Goal: Information Seeking & Learning: Learn about a topic

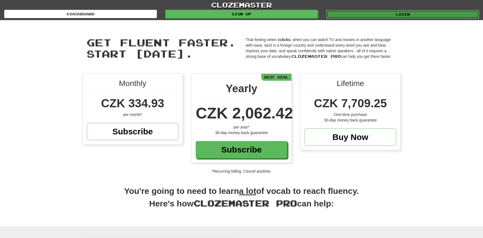
click at [432, 11] on link "Login" at bounding box center [402, 14] width 153 height 8
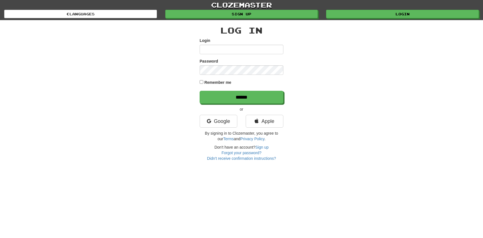
click at [215, 50] on input "Login" at bounding box center [241, 49] width 84 height 9
type input "**********"
click at [240, 95] on input "******" at bounding box center [242, 97] width 84 height 13
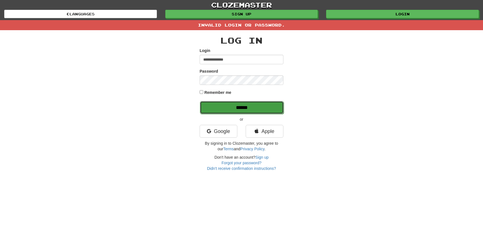
click at [249, 107] on input "******" at bounding box center [242, 107] width 84 height 13
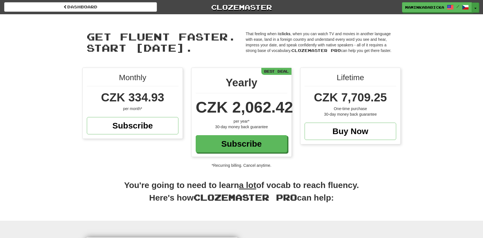
click at [475, 7] on button "Toggle Dropdown" at bounding box center [474, 8] width 7 height 10
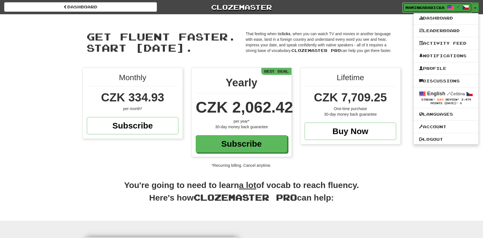
click at [425, 7] on span "maminkababicka" at bounding box center [424, 7] width 39 height 5
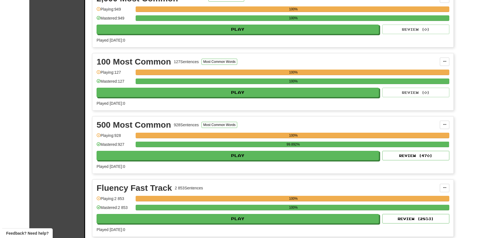
scroll to position [203, 0]
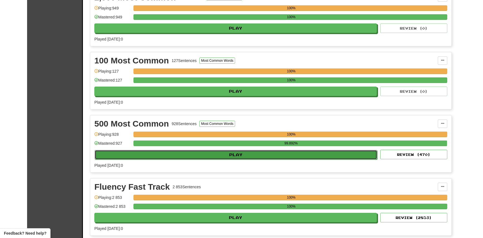
click at [253, 152] on button "Play" at bounding box center [236, 154] width 282 height 9
select select "**"
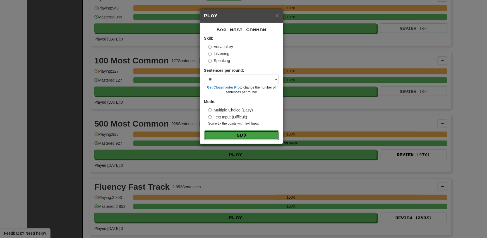
click at [233, 134] on button "Go" at bounding box center [241, 134] width 75 height 9
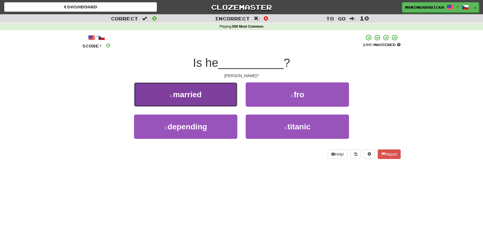
click at [174, 95] on span "married" at bounding box center [187, 94] width 29 height 9
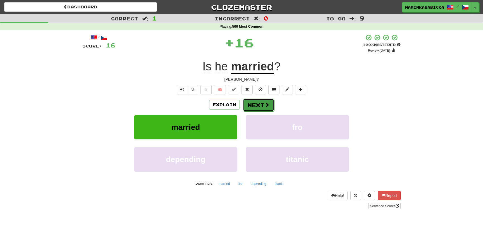
click at [255, 100] on button "Next" at bounding box center [258, 104] width 31 height 13
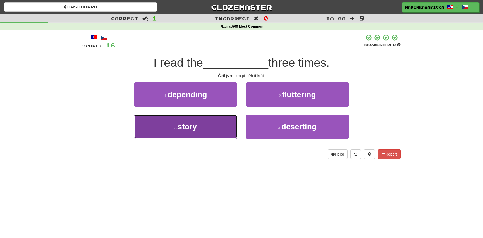
click at [194, 125] on span "story" at bounding box center [187, 126] width 19 height 9
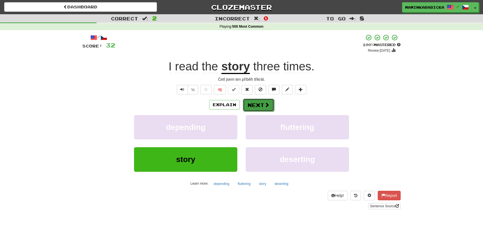
click at [259, 103] on button "Next" at bounding box center [258, 104] width 31 height 13
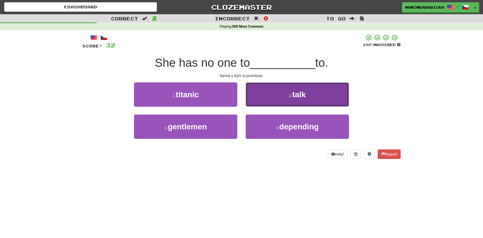
click at [299, 95] on span "talk" at bounding box center [298, 94] width 13 height 9
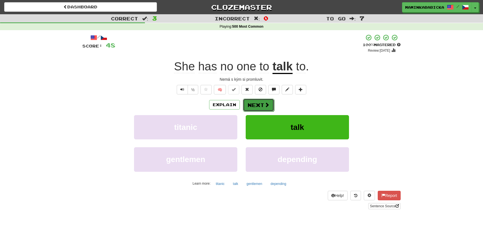
click at [253, 103] on button "Next" at bounding box center [258, 104] width 31 height 13
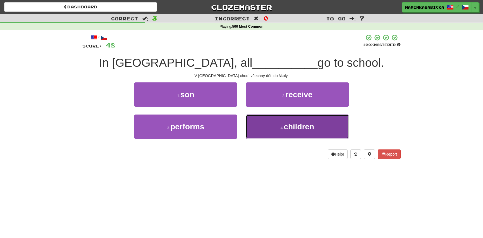
click at [304, 128] on span "children" at bounding box center [298, 126] width 30 height 9
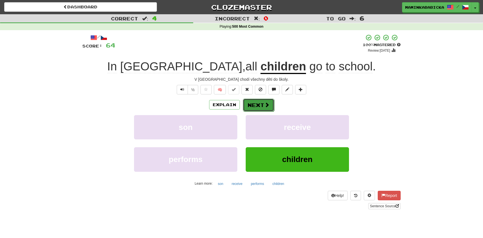
click at [252, 102] on button "Next" at bounding box center [258, 104] width 31 height 13
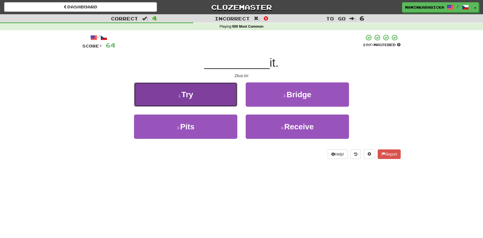
click at [204, 92] on button "1 . Try" at bounding box center [185, 94] width 103 height 24
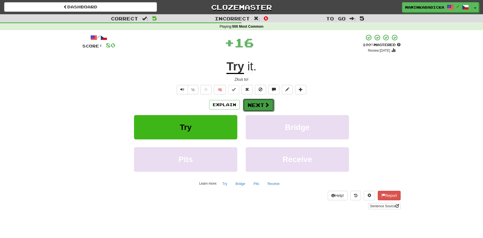
click at [263, 102] on button "Next" at bounding box center [258, 104] width 31 height 13
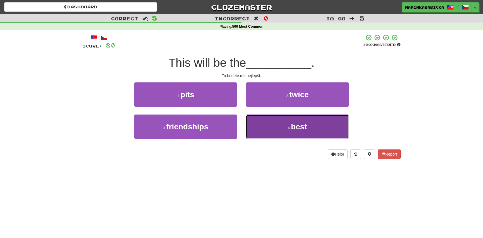
click at [298, 129] on span "best" at bounding box center [299, 126] width 16 height 9
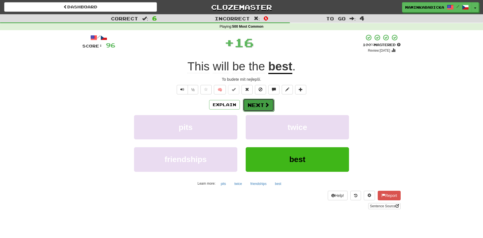
click at [256, 101] on button "Next" at bounding box center [258, 104] width 31 height 13
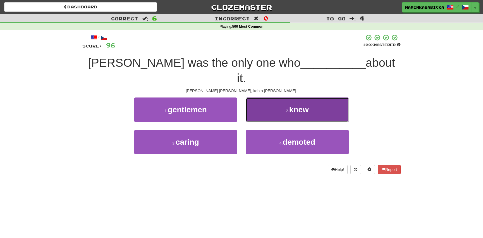
click at [302, 105] on span "knew" at bounding box center [299, 109] width 20 height 9
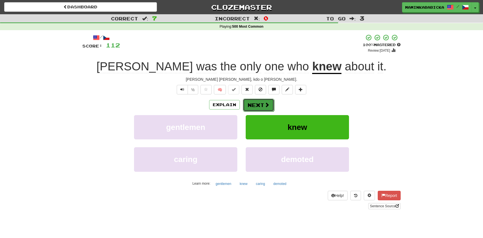
click at [260, 102] on button "Next" at bounding box center [258, 104] width 31 height 13
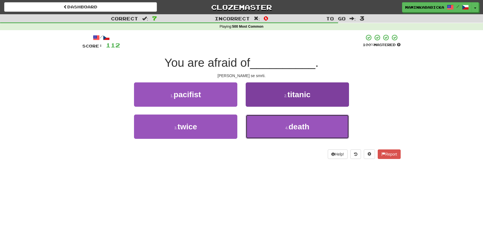
click at [299, 125] on span "death" at bounding box center [298, 126] width 21 height 9
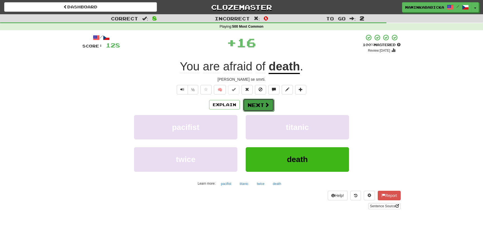
click at [261, 104] on button "Next" at bounding box center [258, 104] width 31 height 13
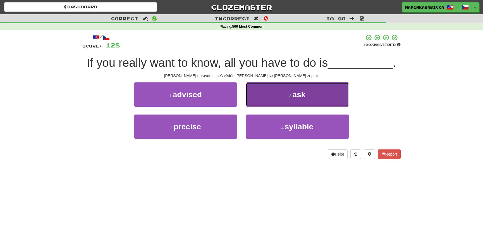
click at [299, 93] on span "ask" at bounding box center [298, 94] width 13 height 9
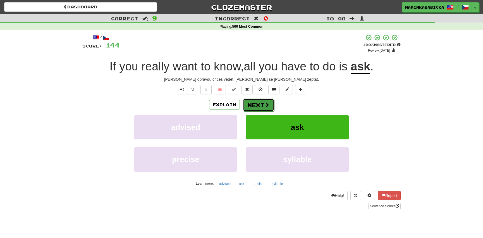
click at [260, 102] on button "Next" at bounding box center [258, 104] width 31 height 13
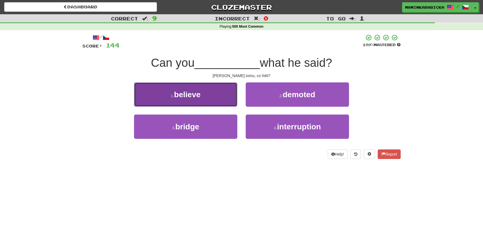
click at [201, 95] on button "1 . believe" at bounding box center [185, 94] width 103 height 24
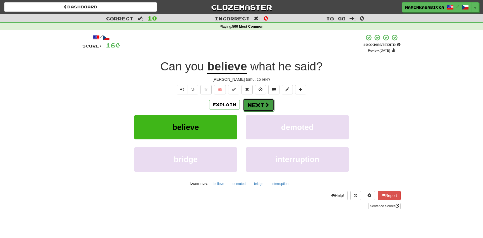
click at [258, 101] on button "Next" at bounding box center [258, 104] width 31 height 13
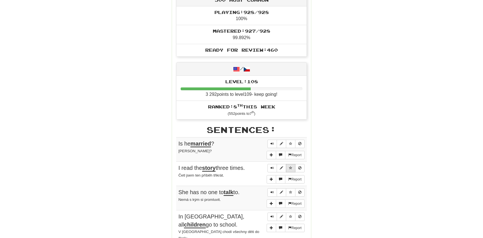
scroll to position [203, 0]
click at [270, 142] on button "Sentence controls" at bounding box center [271, 143] width 9 height 8
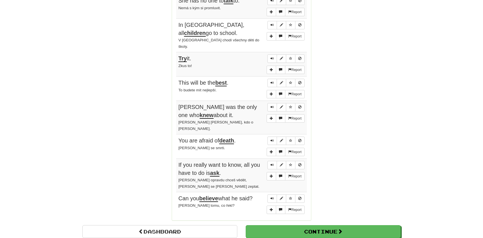
scroll to position [406, 0]
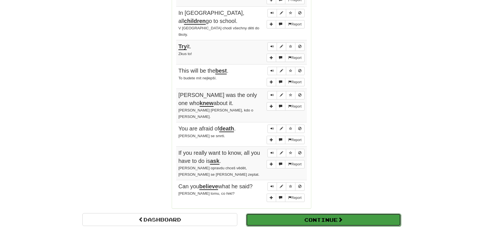
click at [285, 213] on button "Continue" at bounding box center [323, 219] width 155 height 13
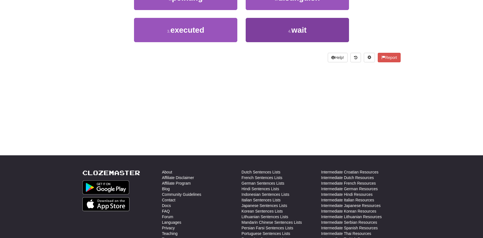
scroll to position [0, 0]
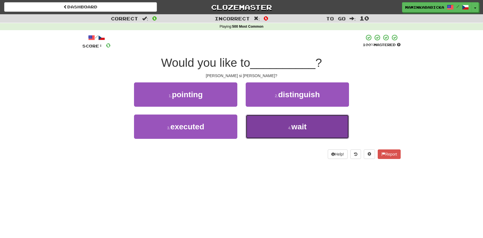
click at [302, 124] on span "wait" at bounding box center [298, 126] width 15 height 9
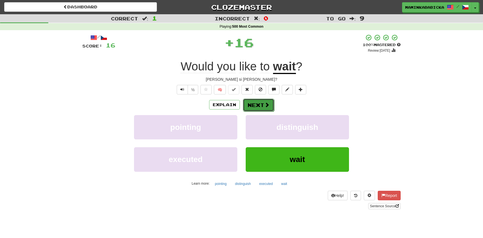
click at [260, 102] on button "Next" at bounding box center [258, 104] width 31 height 13
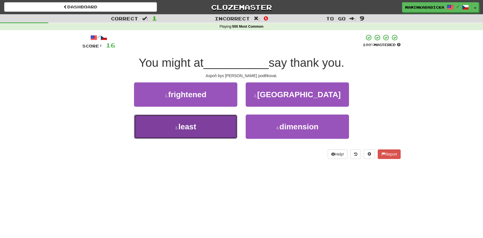
click at [198, 124] on button "3 . least" at bounding box center [185, 126] width 103 height 24
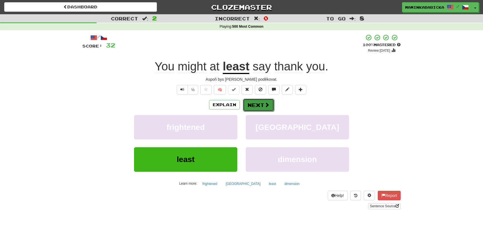
click at [255, 103] on button "Next" at bounding box center [258, 104] width 31 height 13
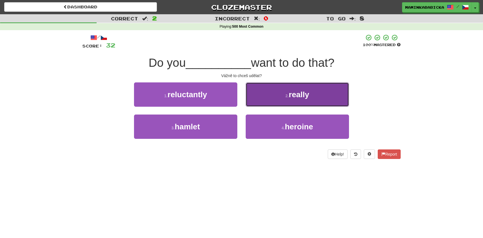
click at [294, 94] on span "really" at bounding box center [298, 94] width 20 height 9
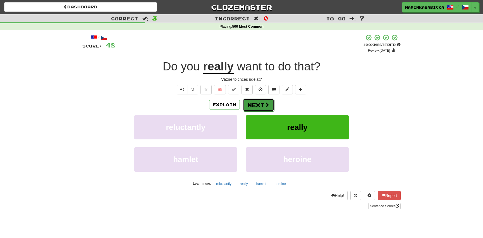
click at [263, 103] on button "Next" at bounding box center [258, 104] width 31 height 13
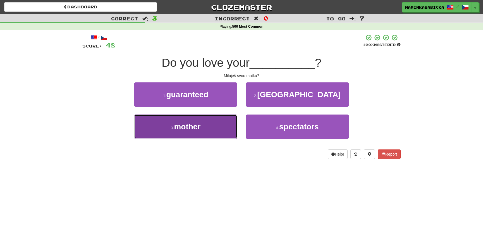
click at [210, 122] on button "3 . mother" at bounding box center [185, 126] width 103 height 24
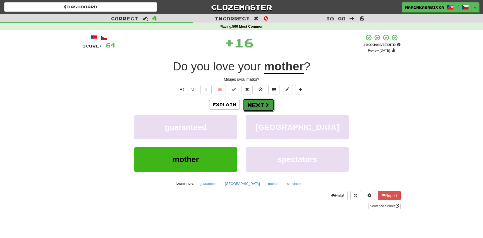
click at [257, 103] on button "Next" at bounding box center [258, 104] width 31 height 13
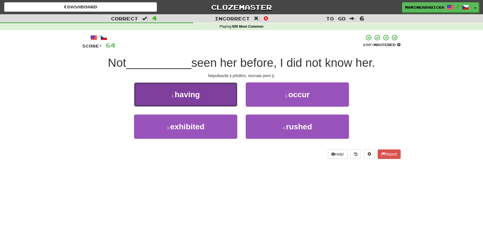
click at [186, 95] on span "having" at bounding box center [187, 94] width 25 height 9
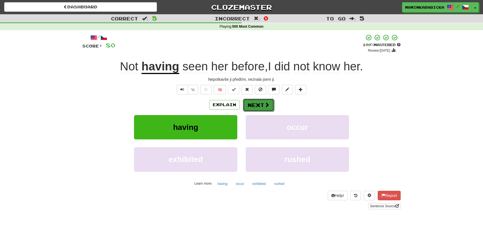
click at [262, 103] on button "Next" at bounding box center [258, 104] width 31 height 13
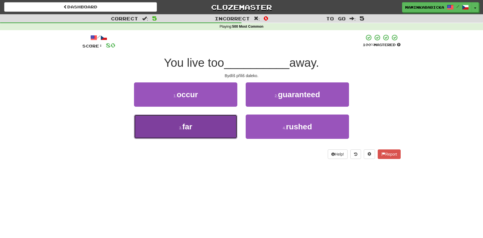
click at [193, 125] on button "3 . far" at bounding box center [185, 126] width 103 height 24
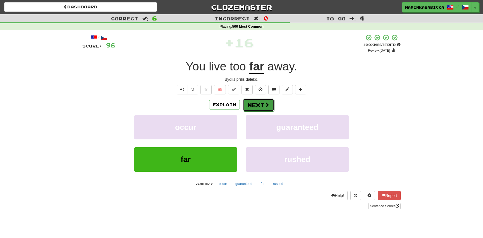
click at [262, 101] on button "Next" at bounding box center [258, 104] width 31 height 13
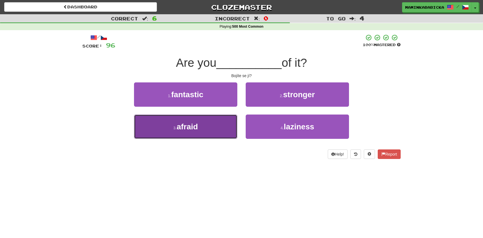
click at [192, 123] on span "afraid" at bounding box center [187, 126] width 21 height 9
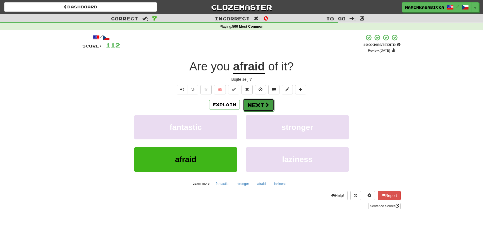
click at [257, 103] on button "Next" at bounding box center [258, 104] width 31 height 13
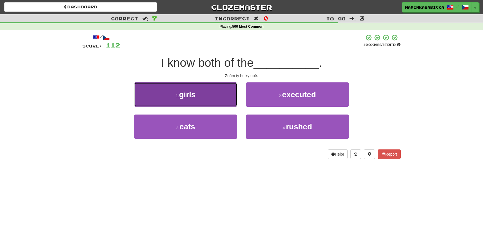
click at [202, 95] on button "1 . girls" at bounding box center [185, 94] width 103 height 24
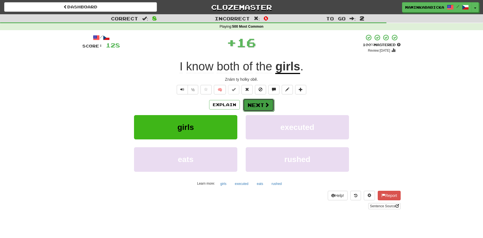
click at [264, 102] on span at bounding box center [266, 104] width 5 height 5
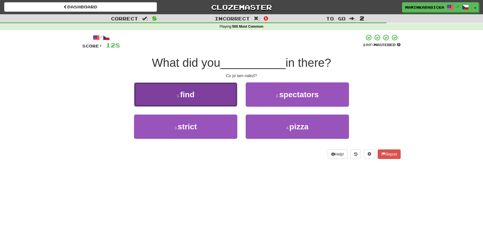
click at [200, 92] on button "1 . find" at bounding box center [185, 94] width 103 height 24
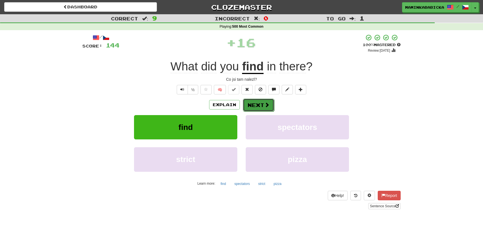
click at [262, 101] on button "Next" at bounding box center [258, 104] width 31 height 13
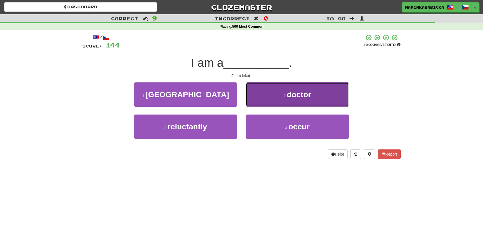
click at [300, 91] on span "doctor" at bounding box center [298, 94] width 24 height 9
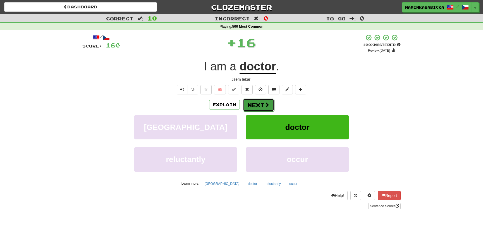
click at [257, 103] on button "Next" at bounding box center [258, 104] width 31 height 13
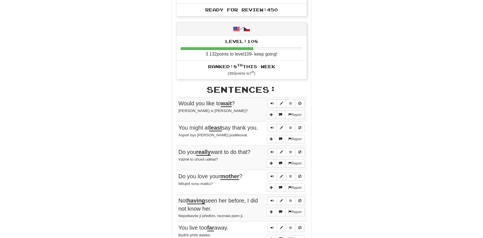
scroll to position [254, 0]
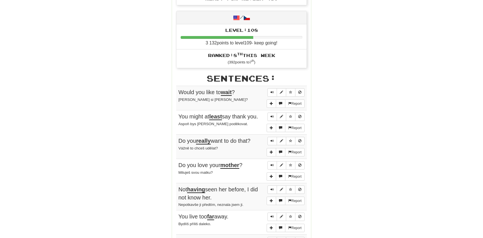
drag, startPoint x: 215, startPoint y: 194, endPoint x: 179, endPoint y: 189, distance: 36.3
click at [177, 189] on td "Report Not having seen her before, I did not know her. Nepotkavše ji předtím, n…" at bounding box center [241, 196] width 131 height 27
copy span "Not having seen her before, I did not know her."
click at [258, 201] on div "Nepotkavše ji předtím, neznala jsem ji." at bounding box center [241, 204] width 126 height 6
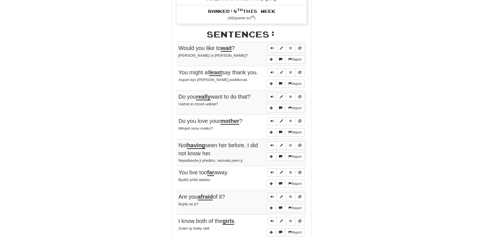
scroll to position [304, 0]
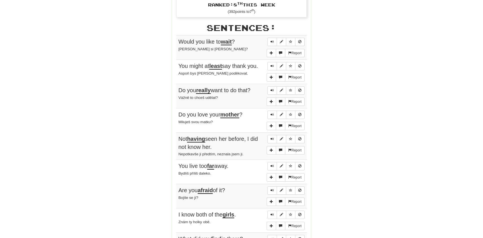
drag, startPoint x: 178, startPoint y: 188, endPoint x: 226, endPoint y: 188, distance: 47.7
click at [230, 187] on div "Are you afraid of it?" at bounding box center [241, 190] width 126 height 8
copy span "Are you afraid of it?"
click at [243, 194] on div "Bojíte se jí?" at bounding box center [241, 197] width 126 height 6
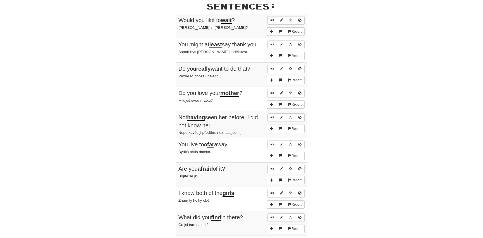
scroll to position [456, 0]
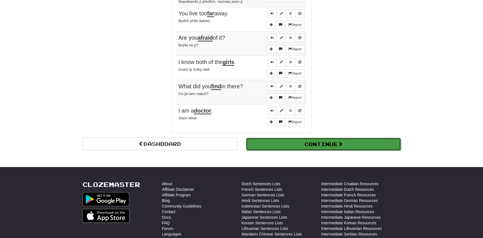
click at [293, 141] on button "Continue" at bounding box center [323, 144] width 155 height 13
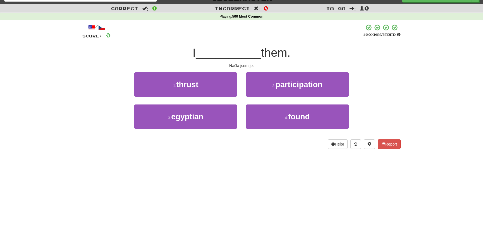
scroll to position [0, 0]
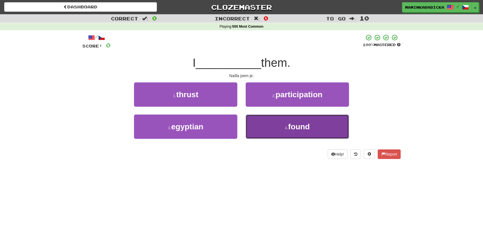
click at [294, 127] on span "found" at bounding box center [299, 126] width 22 height 9
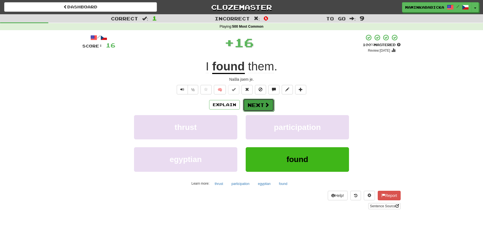
click at [254, 101] on button "Next" at bounding box center [258, 104] width 31 height 13
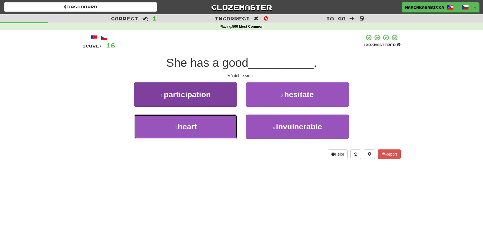
click at [182, 127] on span "heart" at bounding box center [187, 126] width 19 height 9
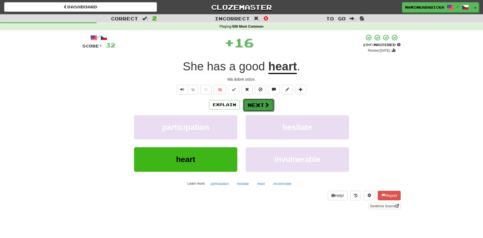
click at [262, 103] on button "Next" at bounding box center [258, 104] width 31 height 13
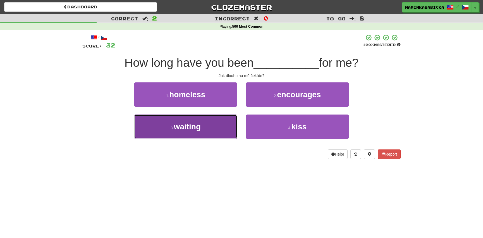
click at [185, 126] on span "waiting" at bounding box center [187, 126] width 27 height 9
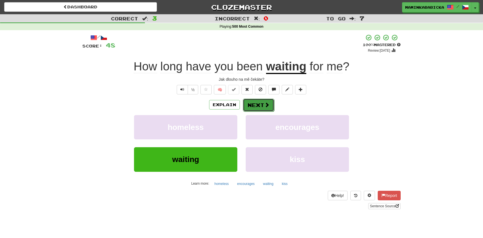
click at [257, 103] on button "Next" at bounding box center [258, 104] width 31 height 13
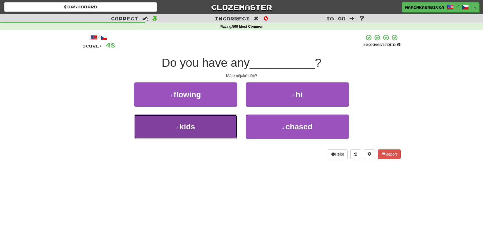
click at [187, 125] on span "kids" at bounding box center [187, 126] width 16 height 9
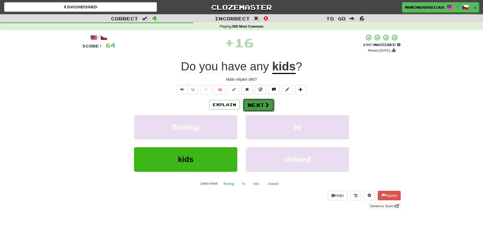
click at [259, 102] on button "Next" at bounding box center [258, 104] width 31 height 13
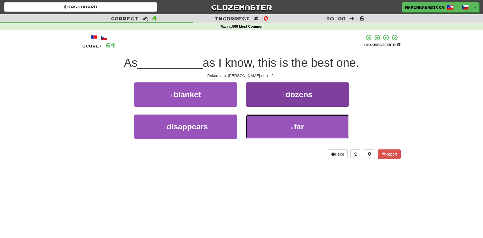
click at [298, 124] on span "far" at bounding box center [299, 126] width 10 height 9
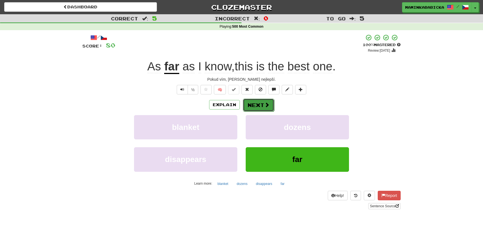
click at [258, 103] on button "Next" at bounding box center [258, 104] width 31 height 13
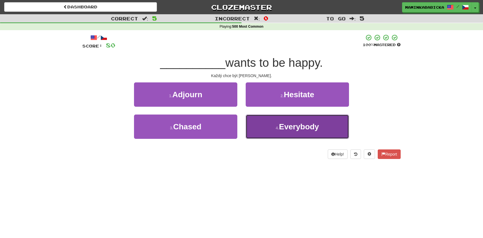
click at [308, 126] on span "Everybody" at bounding box center [299, 126] width 40 height 9
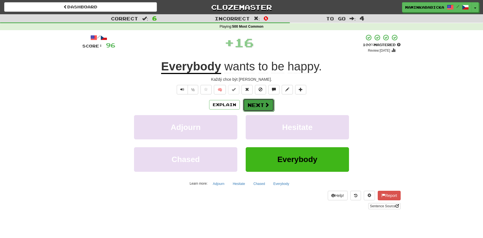
click at [260, 103] on button "Next" at bounding box center [258, 104] width 31 height 13
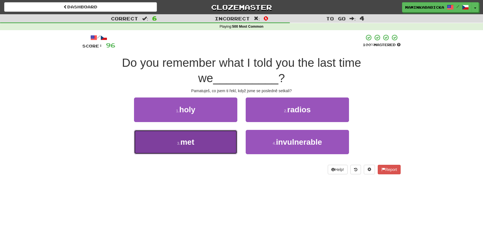
click at [188, 142] on span "met" at bounding box center [187, 142] width 14 height 9
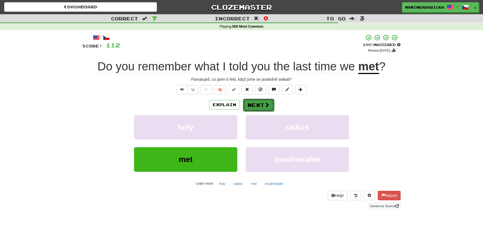
click at [254, 103] on button "Next" at bounding box center [258, 104] width 31 height 13
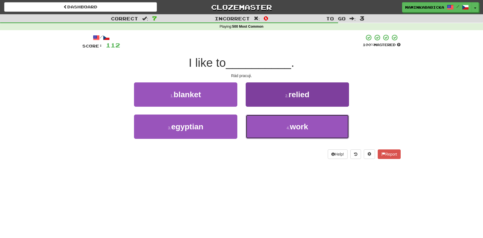
click at [296, 126] on span "work" at bounding box center [299, 126] width 18 height 9
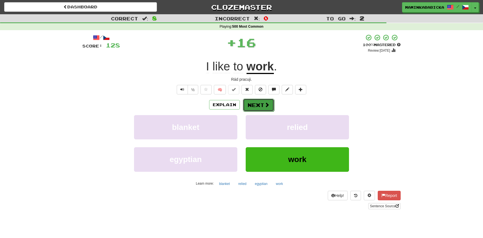
click at [259, 102] on button "Next" at bounding box center [258, 104] width 31 height 13
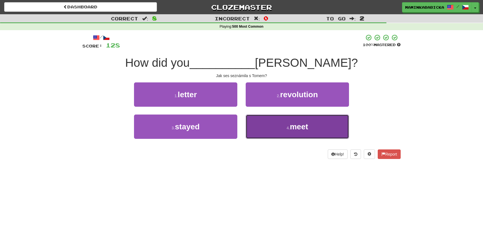
click at [296, 125] on span "meet" at bounding box center [299, 126] width 18 height 9
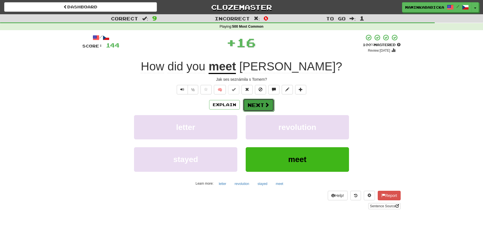
click at [259, 101] on button "Next" at bounding box center [258, 104] width 31 height 13
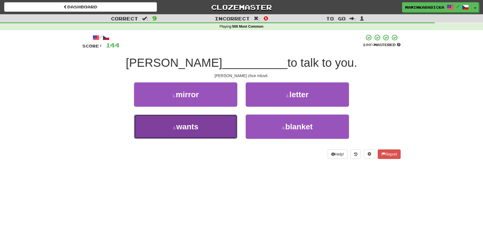
click at [194, 127] on span "wants" at bounding box center [187, 126] width 22 height 9
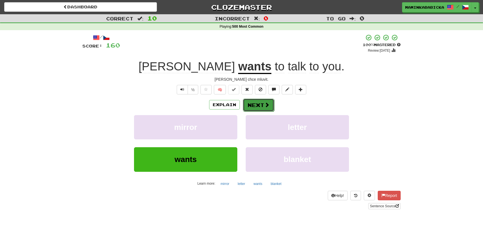
click at [259, 104] on button "Next" at bounding box center [258, 104] width 31 height 13
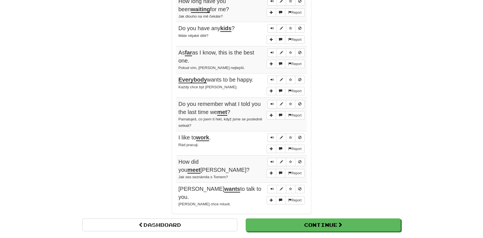
scroll to position [406, 0]
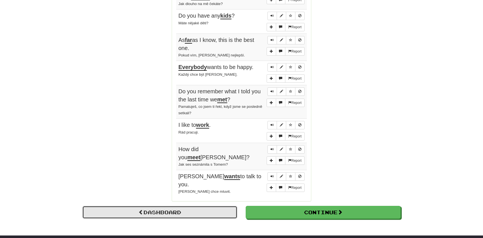
click at [173, 206] on link "Dashboard" at bounding box center [159, 212] width 155 height 13
